Goal: Check status: Check status

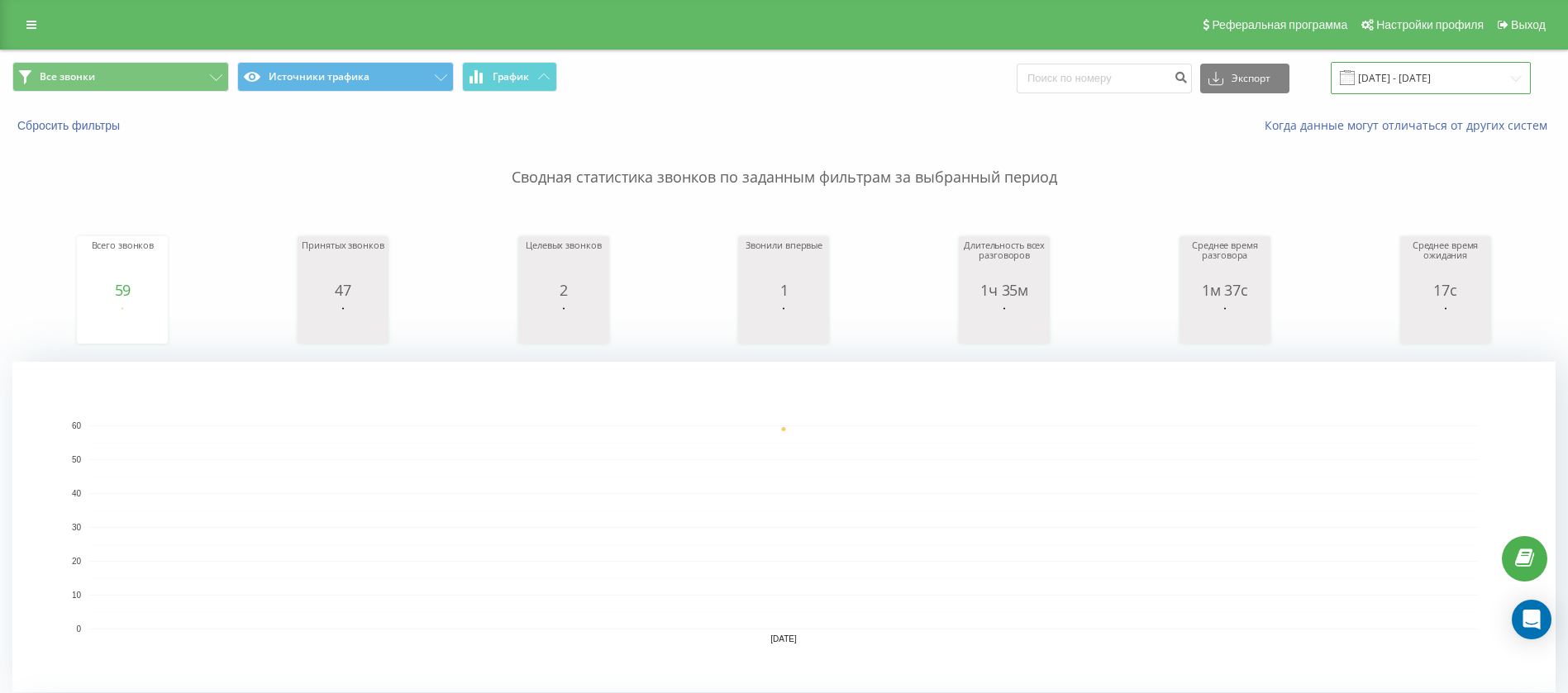
click at [1463, 76] on input "24.07.2023 - 24.07.2023" at bounding box center [1430, 78] width 200 height 32
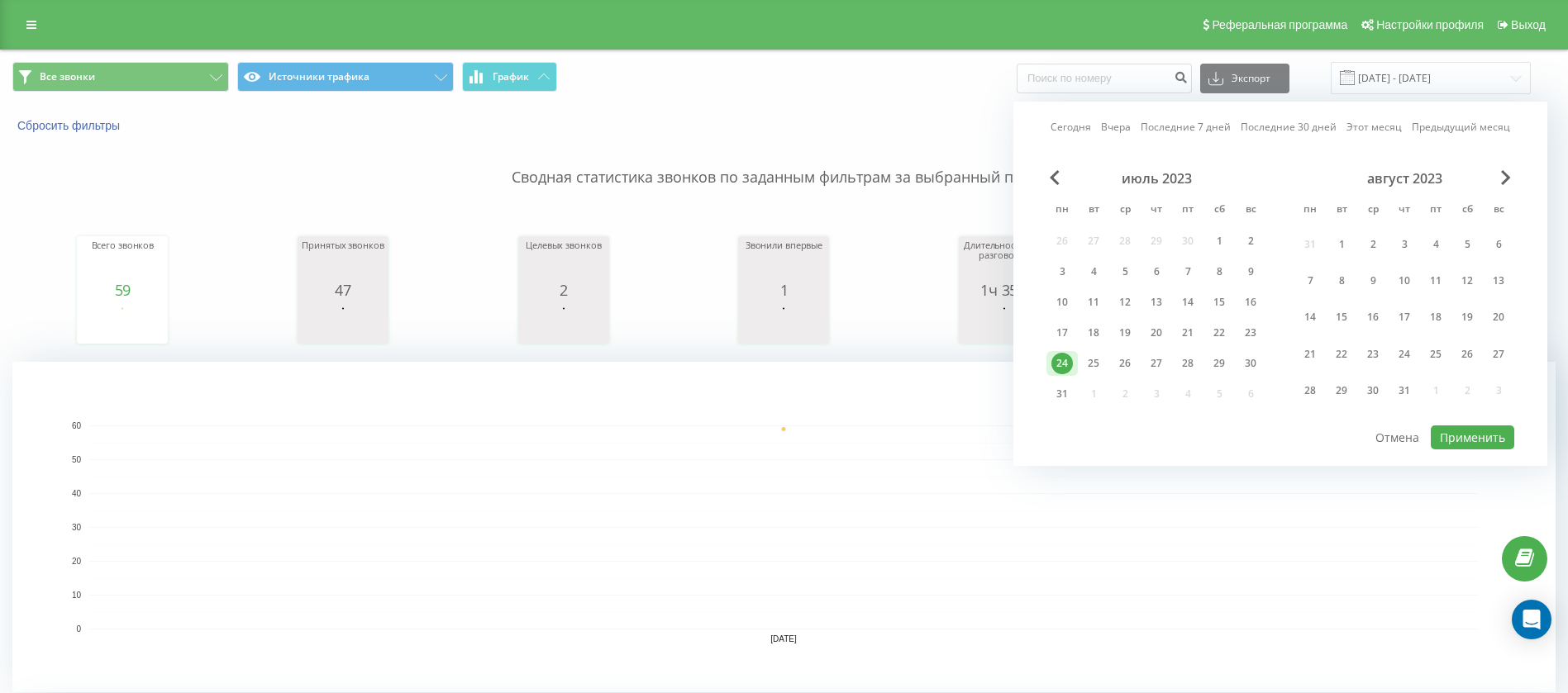
click at [1081, 122] on link "Сегодня" at bounding box center [1071, 127] width 40 height 16
click at [1450, 426] on button "Применить" at bounding box center [1471, 438] width 83 height 24
type input "19.09.2025 - 19.09.2025"
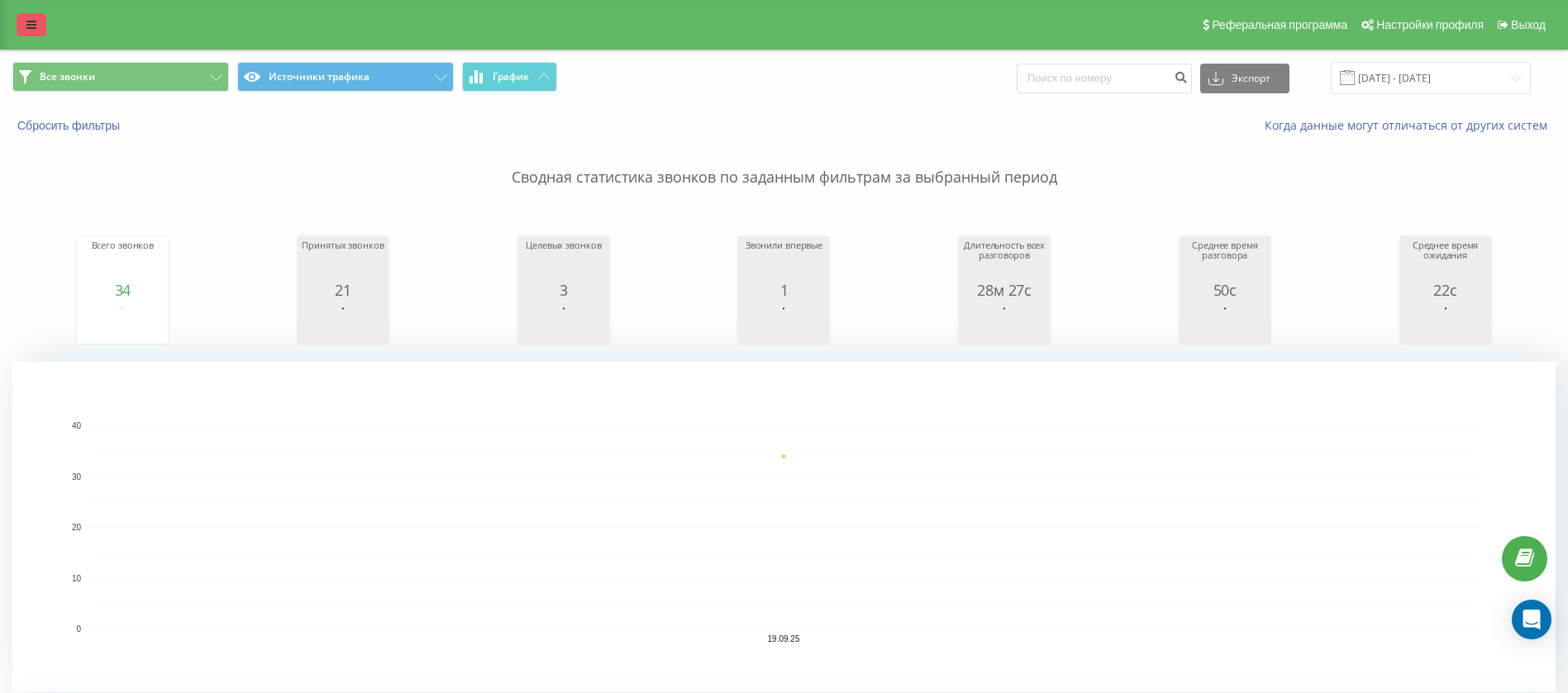
click at [30, 22] on icon at bounding box center [31, 25] width 10 height 12
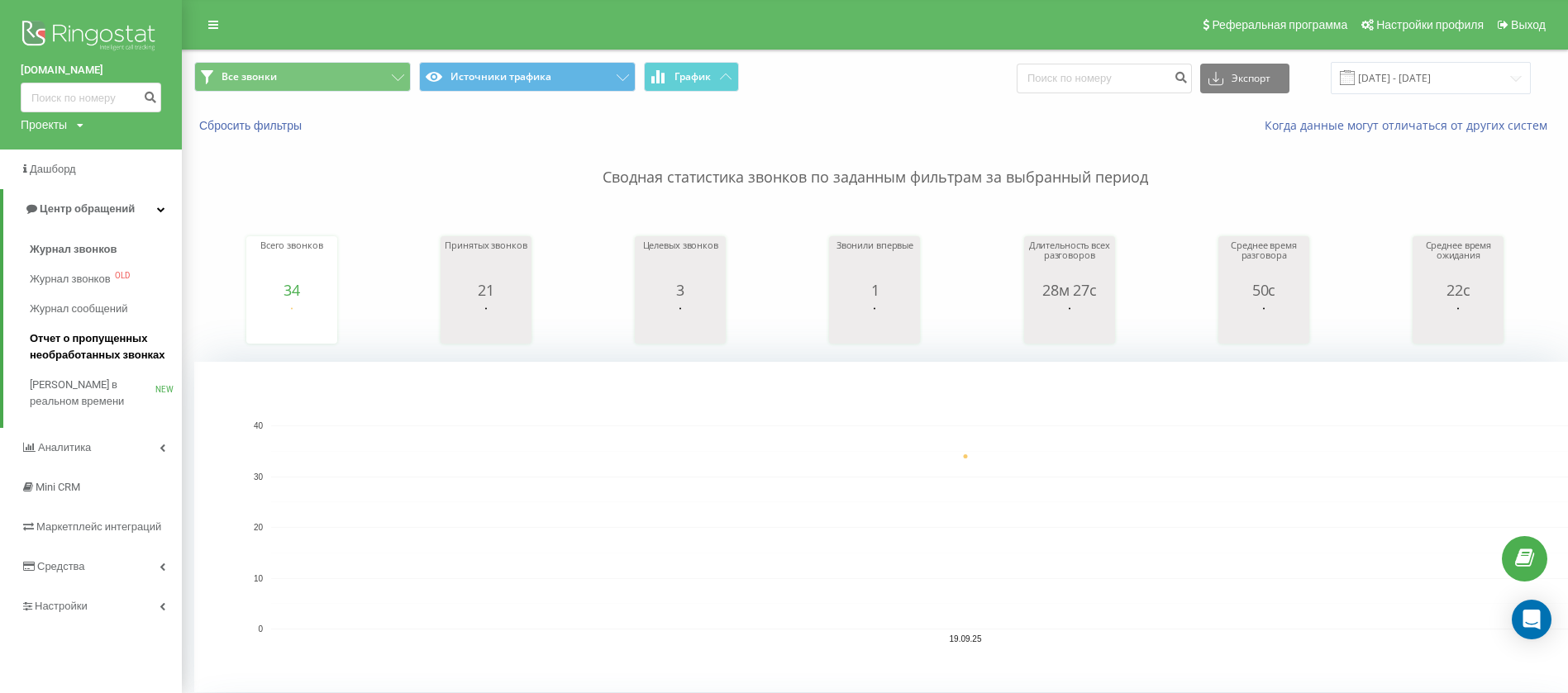
click at [97, 352] on span "Отчет о пропущенных необработанных звонках" at bounding box center [101, 346] width 144 height 33
